Goal: Task Accomplishment & Management: Manage account settings

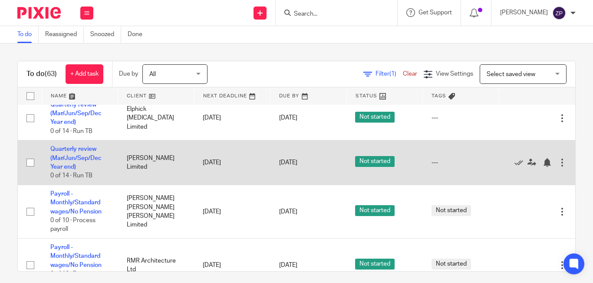
scroll to position [1719, 0]
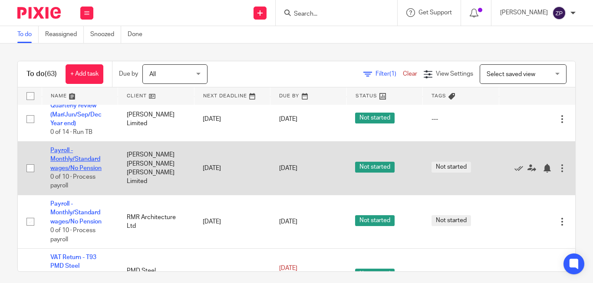
click at [80, 147] on link "Payroll - Monthly/Standard wages/No Pension" at bounding box center [75, 159] width 51 height 24
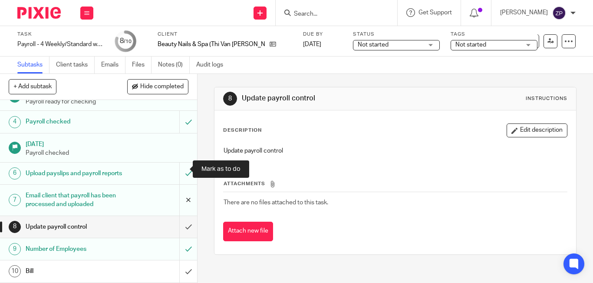
scroll to position [71, 0]
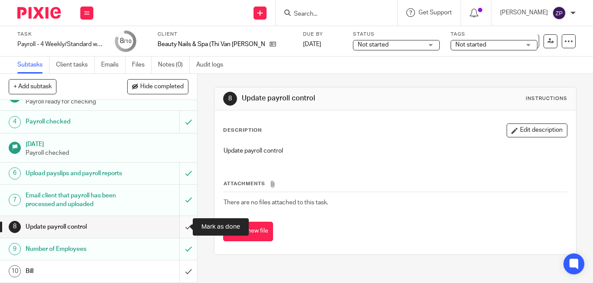
click at [181, 229] on input "submit" at bounding box center [98, 227] width 197 height 22
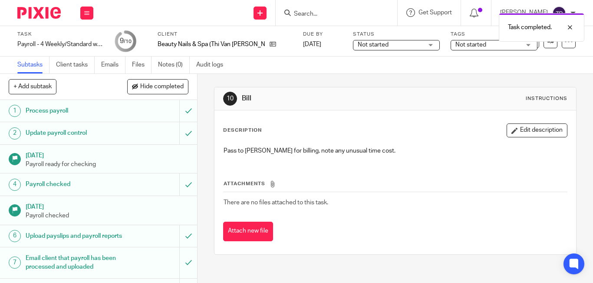
click at [466, 50] on div "Not started" at bounding box center [493, 45] width 87 height 10
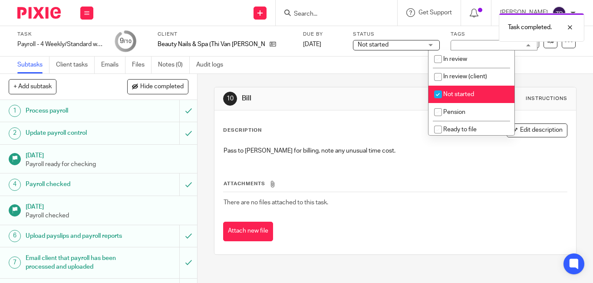
click at [452, 92] on span "Not started" at bounding box center [458, 94] width 31 height 6
checkbox input "false"
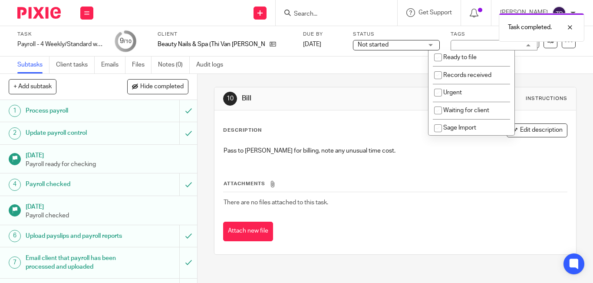
scroll to position [144, 0]
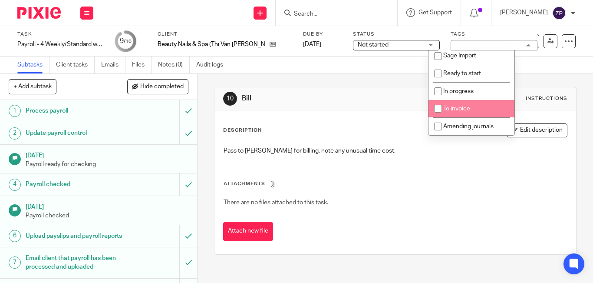
click at [463, 110] on span "To invoice" at bounding box center [456, 108] width 27 height 6
checkbox input "true"
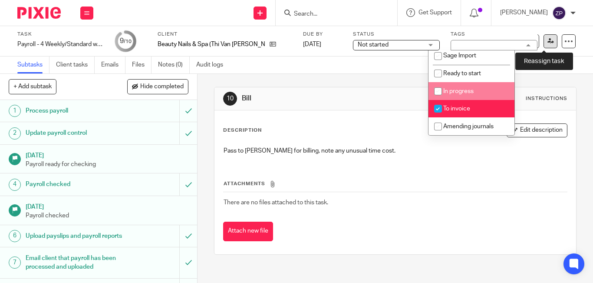
click at [547, 43] on icon at bounding box center [550, 41] width 7 height 7
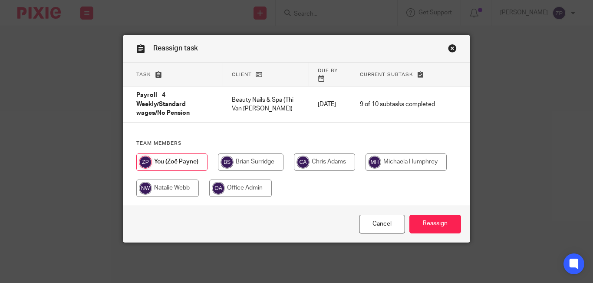
click at [242, 155] on input "radio" at bounding box center [251, 161] width 66 height 17
radio input "true"
click at [442, 214] on input "Reassign" at bounding box center [435, 223] width 52 height 19
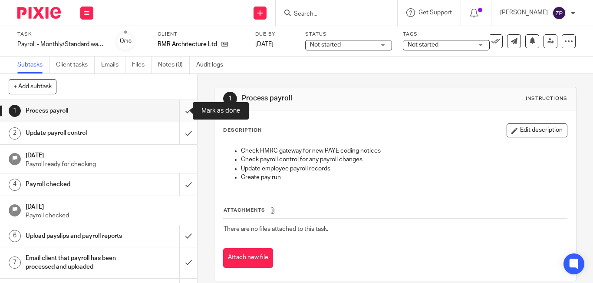
click at [178, 108] on input "submit" at bounding box center [98, 111] width 197 height 22
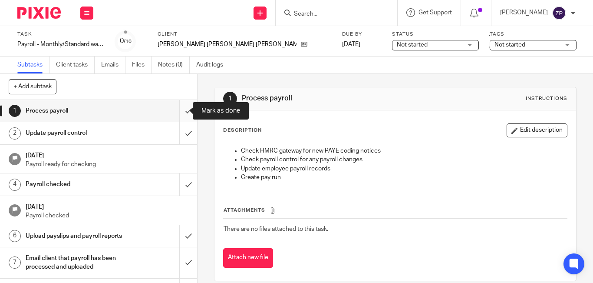
click at [173, 113] on input "submit" at bounding box center [98, 111] width 197 height 22
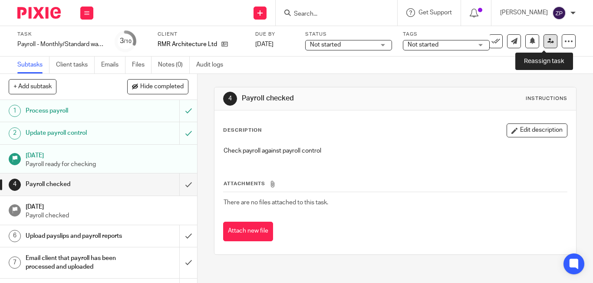
click at [549, 43] on link at bounding box center [550, 41] width 14 height 14
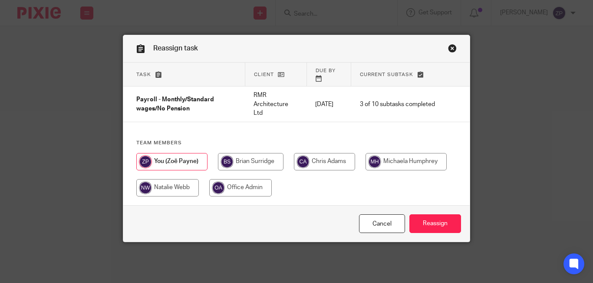
click at [307, 153] on input "radio" at bounding box center [324, 161] width 61 height 17
radio input "true"
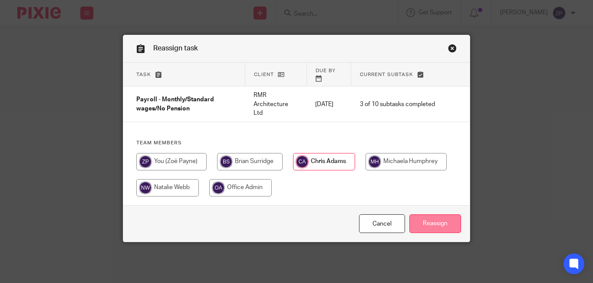
click at [424, 218] on input "Reassign" at bounding box center [435, 223] width 52 height 19
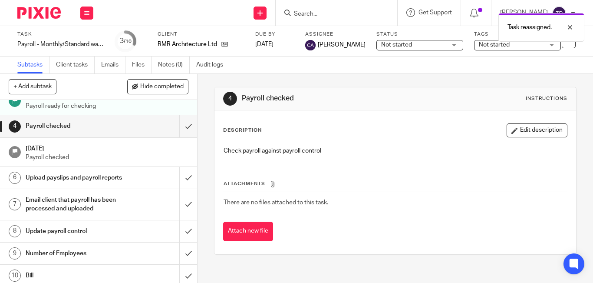
scroll to position [71, 0]
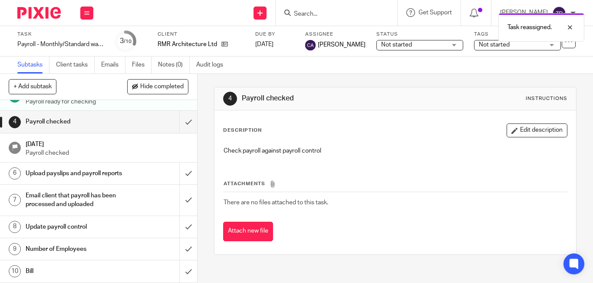
click at [88, 248] on h1 "Number of Employees" at bounding box center [74, 248] width 97 height 13
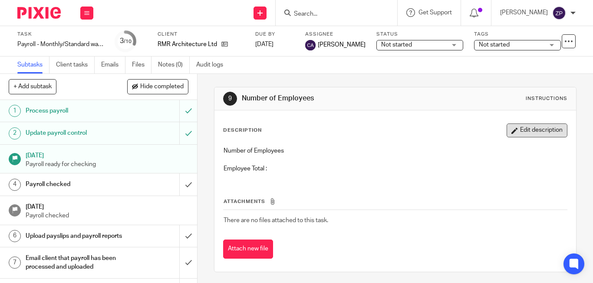
click at [529, 136] on button "Edit description" at bounding box center [536, 130] width 61 height 14
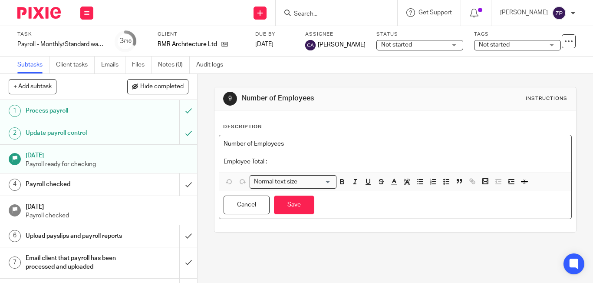
click at [280, 158] on p "Employee Total :" at bounding box center [394, 161] width 343 height 9
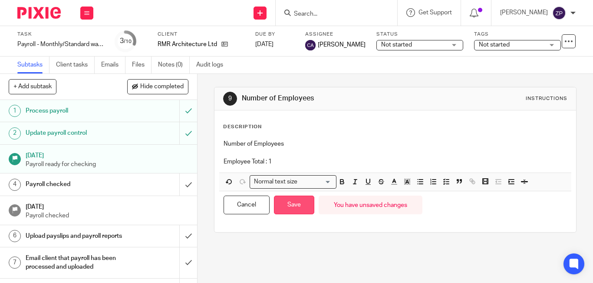
click at [281, 200] on button "Save" at bounding box center [294, 204] width 40 height 19
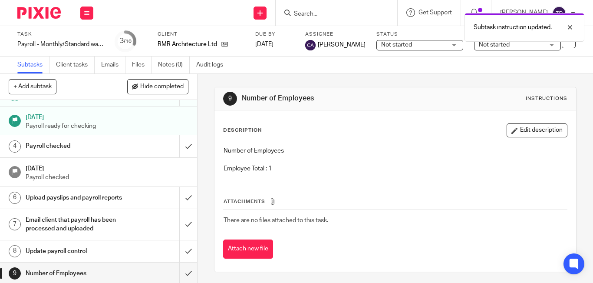
scroll to position [71, 0]
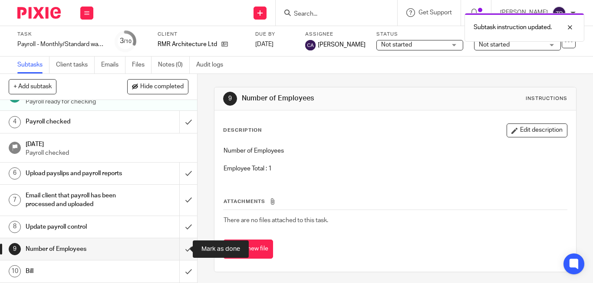
drag, startPoint x: 174, startPoint y: 247, endPoint x: 169, endPoint y: 253, distance: 8.0
click at [175, 247] on input "submit" at bounding box center [98, 249] width 197 height 22
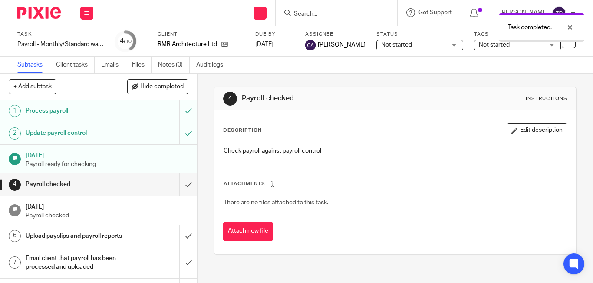
click at [51, 20] on div at bounding box center [36, 13] width 72 height 26
click at [51, 18] on img at bounding box center [38, 13] width 43 height 12
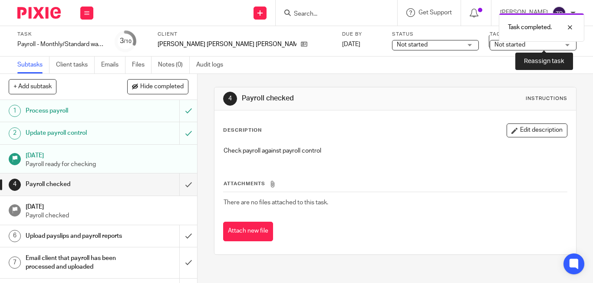
click at [545, 45] on link at bounding box center [550, 41] width 14 height 14
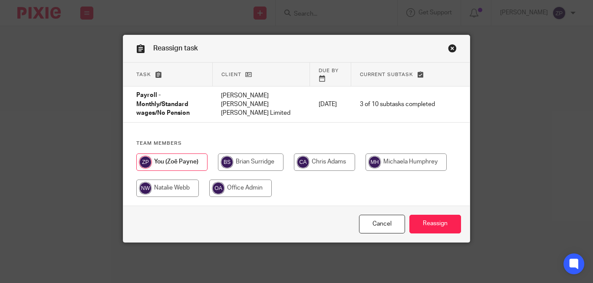
click at [314, 153] on input "radio" at bounding box center [324, 161] width 61 height 17
radio input "true"
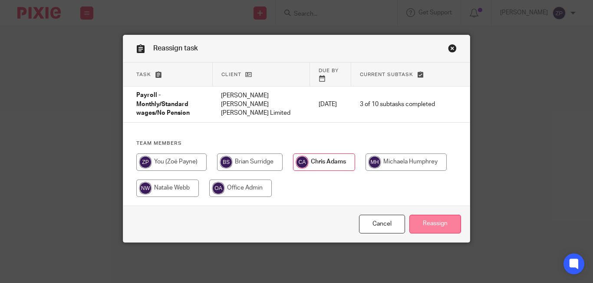
click at [418, 214] on input "Reassign" at bounding box center [435, 223] width 52 height 19
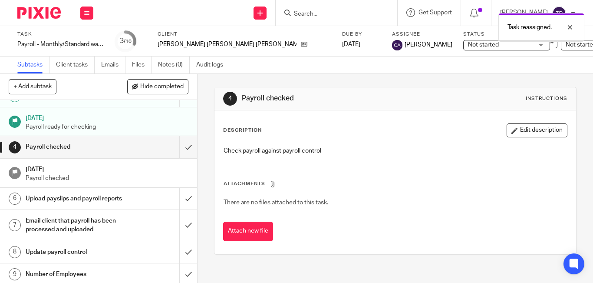
scroll to position [71, 0]
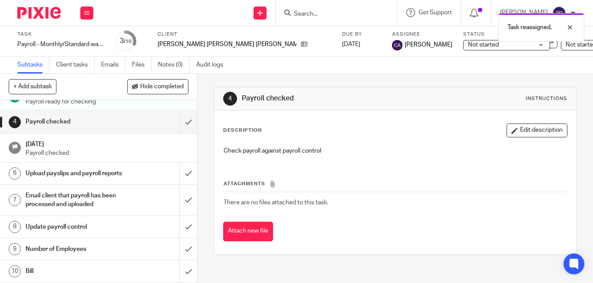
click at [102, 253] on h1 "Number of Employees" at bounding box center [74, 248] width 97 height 13
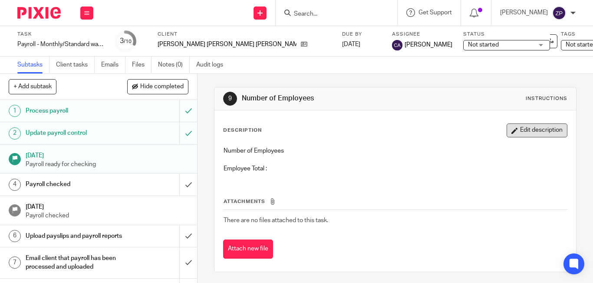
click at [523, 127] on button "Edit description" at bounding box center [536, 130] width 61 height 14
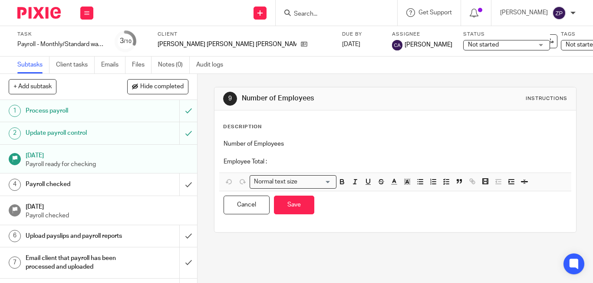
click at [297, 162] on p "Employee Total :" at bounding box center [394, 161] width 343 height 9
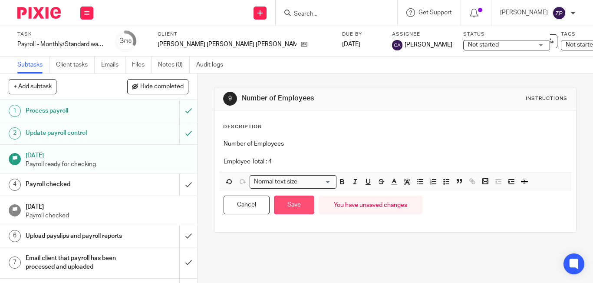
click at [289, 203] on button "Save" at bounding box center [294, 204] width 40 height 19
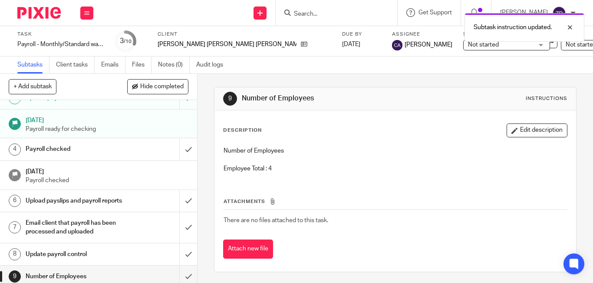
scroll to position [71, 0]
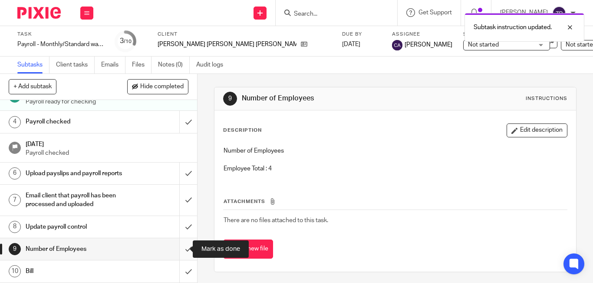
click at [178, 250] on input "submit" at bounding box center [98, 249] width 197 height 22
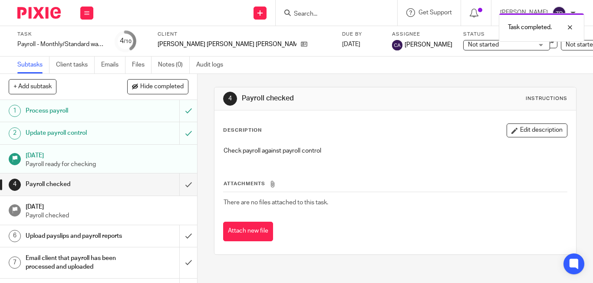
scroll to position [71, 0]
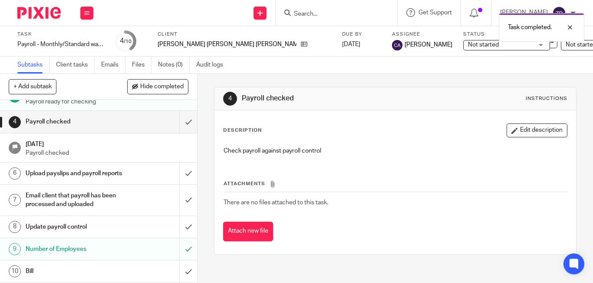
click at [29, 13] on img at bounding box center [38, 13] width 43 height 12
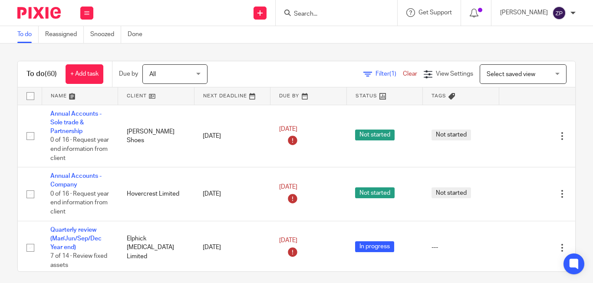
scroll to position [1444, 0]
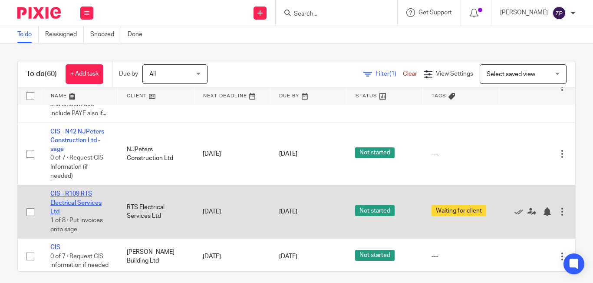
click at [77, 191] on link "CIS - R109 RTS Electrical Services Ltd" at bounding box center [75, 203] width 51 height 24
